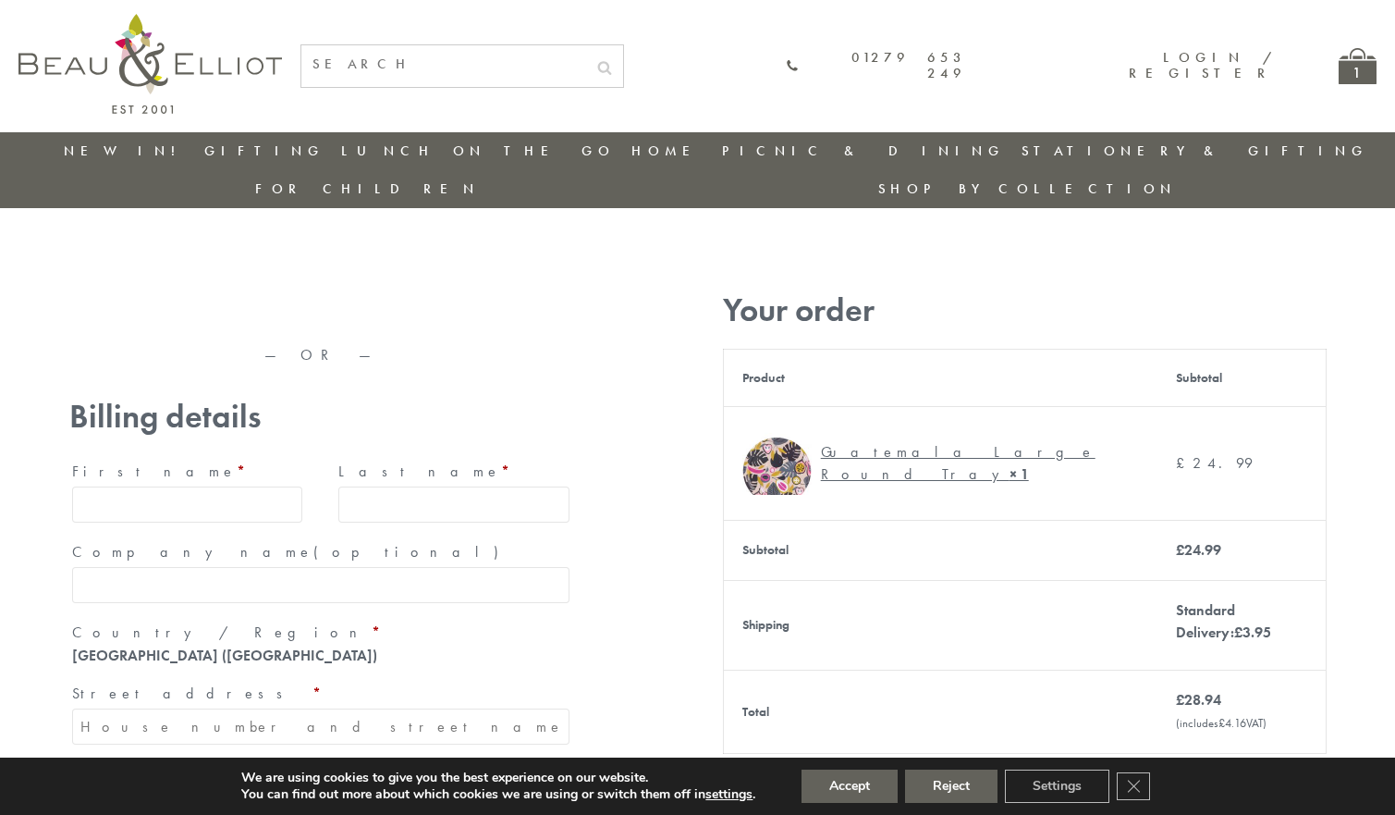
type input "maria33@yahoo.com"
type input "Maria"
type input "Williams"
type input "23, Scottsdale, Happytown"
type input "London"
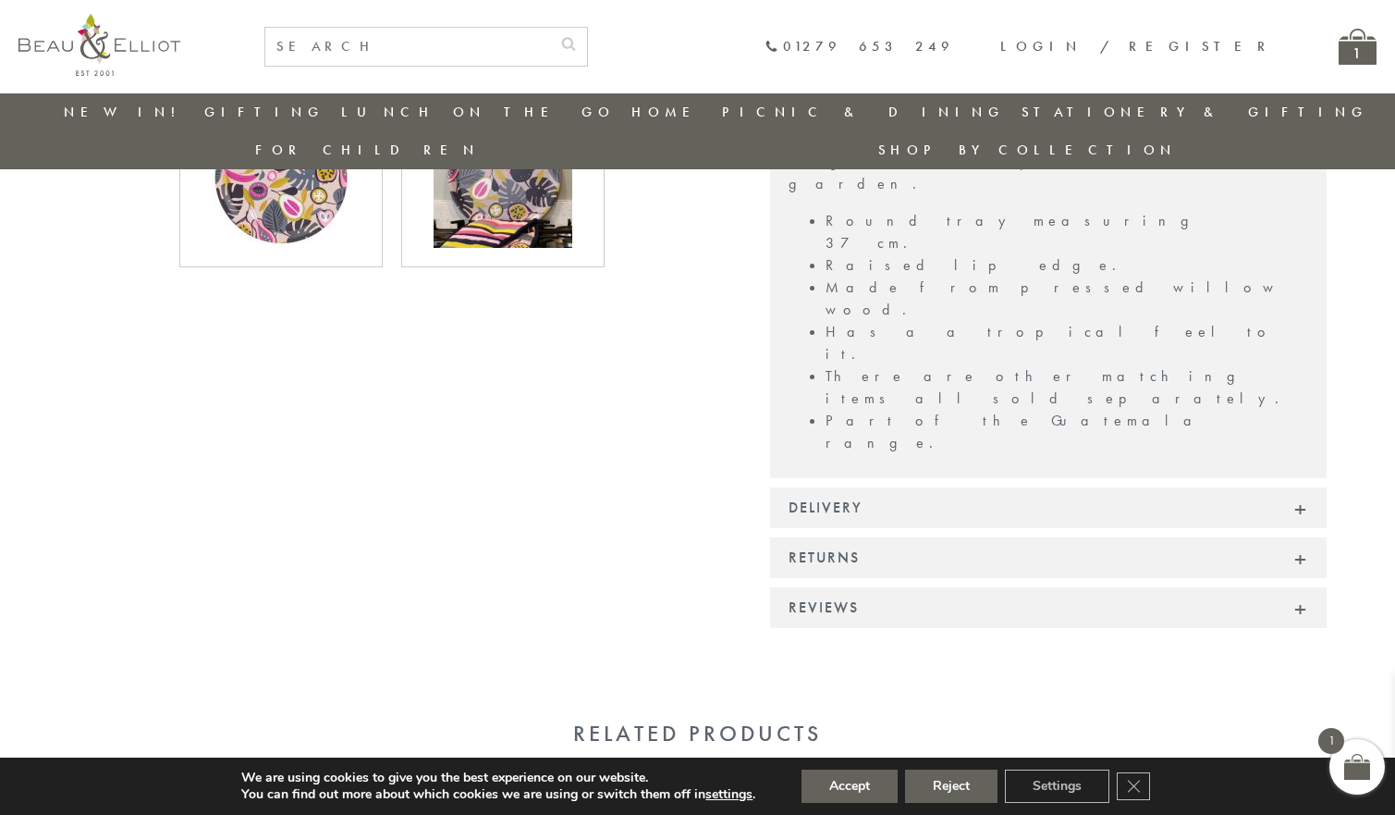
scroll to position [971, 0]
